Goal: Communication & Community: Answer question/provide support

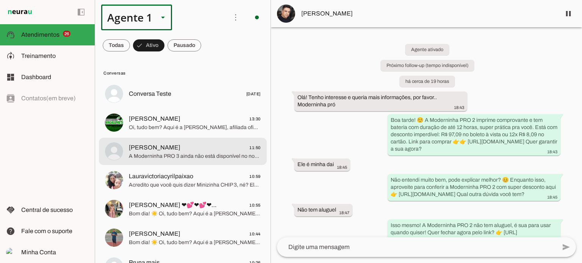
click at [184, 150] on span "[PERSON_NAME] 11:50" at bounding box center [195, 147] width 132 height 9
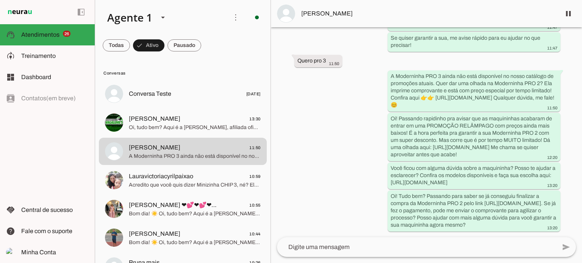
scroll to position [529, 0]
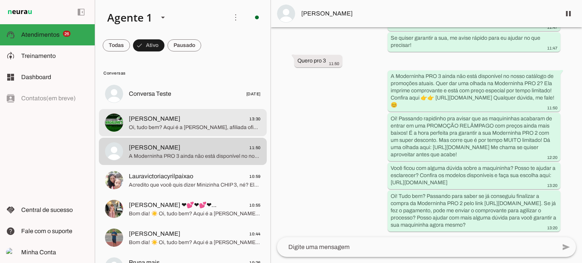
click at [199, 121] on span "[PERSON_NAME] 13:30" at bounding box center [195, 118] width 132 height 9
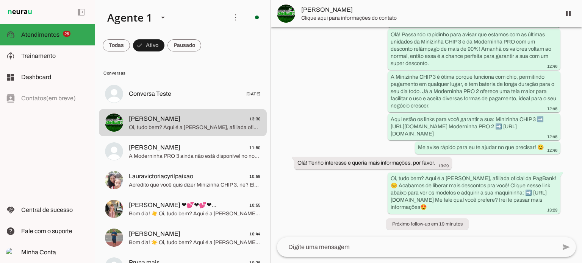
scroll to position [267, 0]
